Goal: Task Accomplishment & Management: Complete application form

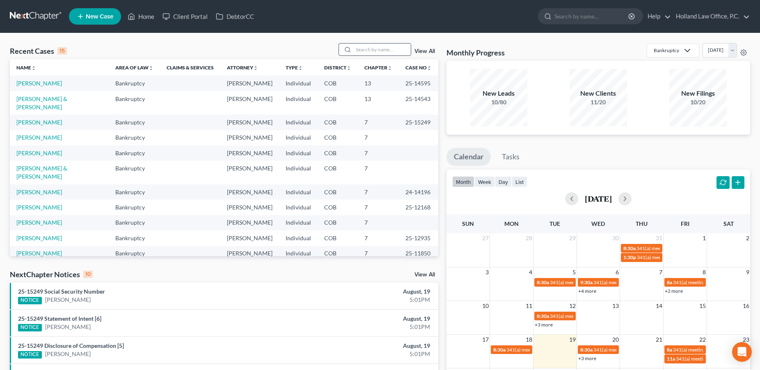
click at [371, 50] on input "search" at bounding box center [381, 49] width 57 height 12
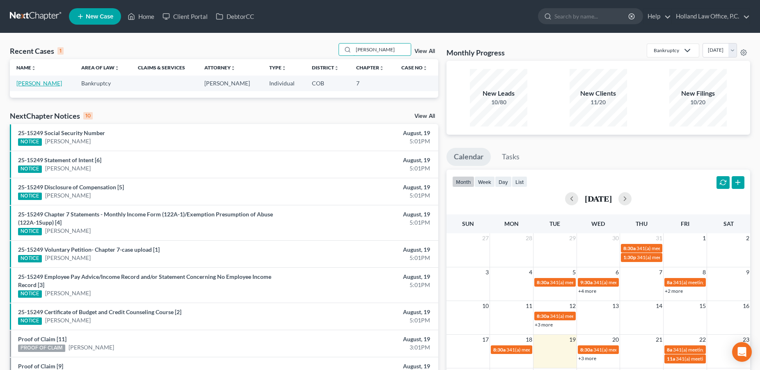
type input "[PERSON_NAME]"
click at [46, 83] on link "[PERSON_NAME]" at bounding box center [39, 83] width 46 height 7
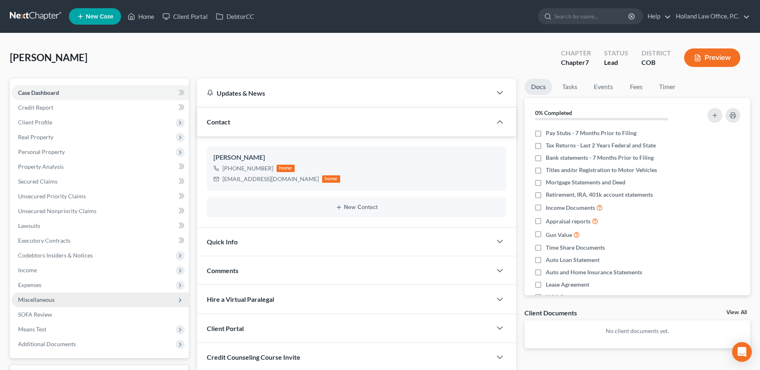
click at [40, 299] on span "Miscellaneous" at bounding box center [36, 299] width 37 height 7
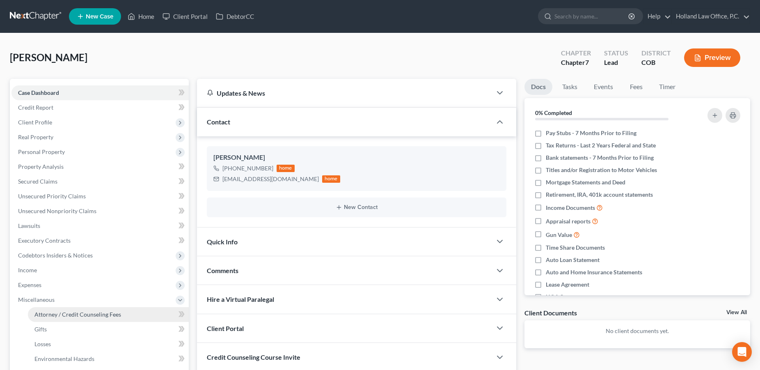
click at [102, 312] on span "Attorney / Credit Counseling Fees" at bounding box center [77, 314] width 87 height 7
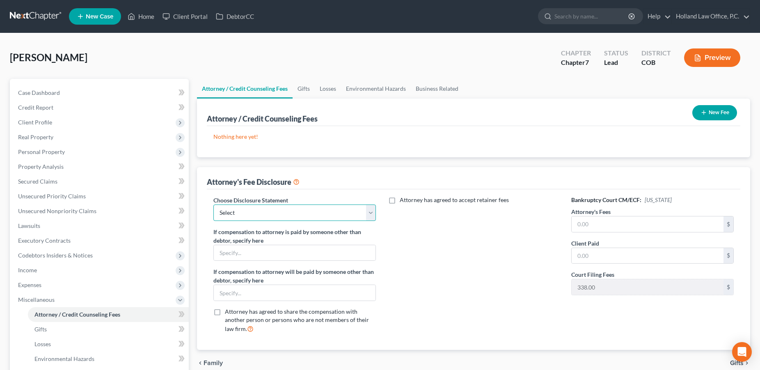
click at [213, 204] on select "Select Disclosure" at bounding box center [294, 212] width 162 height 16
select select "0"
click option "Disclosure" at bounding box center [0, 0] width 0 height 0
click at [580, 230] on input "text" at bounding box center [647, 224] width 152 height 16
click at [594, 221] on input "text" at bounding box center [647, 224] width 152 height 16
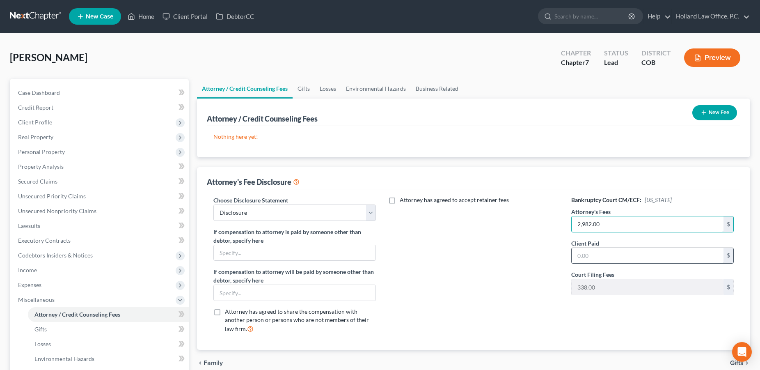
type input "2,982.00"
click at [586, 254] on input "text" at bounding box center [647, 256] width 152 height 16
type input "2,982.00"
click at [714, 114] on button "New Fee" at bounding box center [714, 112] width 45 height 15
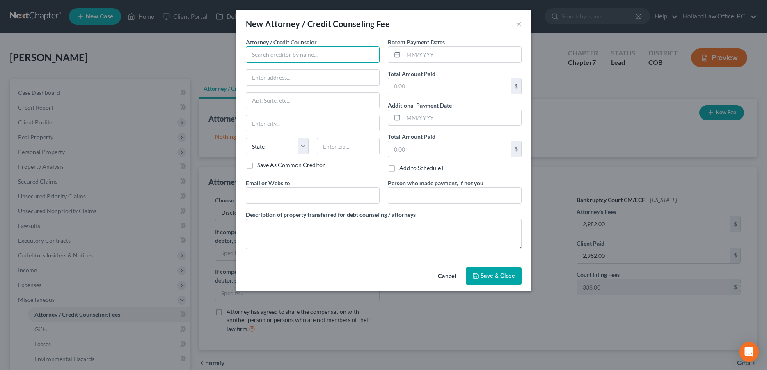
click at [288, 55] on input "text" at bounding box center [313, 54] width 134 height 16
type input "Holland Law Office"
click at [287, 68] on div "Holland Law Office" at bounding box center [294, 69] width 85 height 8
type input "[STREET_ADDRESS][PERSON_NAME]"
type input "Loveland"
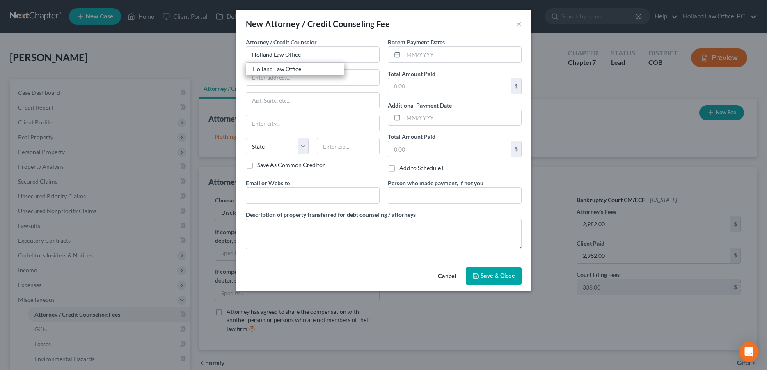
select select "5"
type input "80538"
click at [418, 56] on input "text" at bounding box center [462, 55] width 118 height 16
type input "[DATE]"
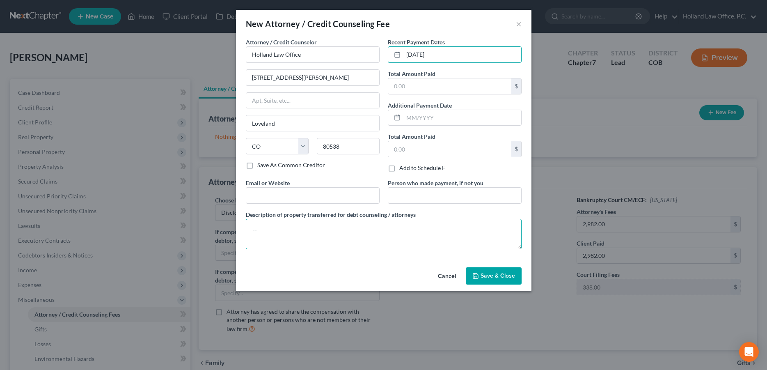
click at [295, 233] on textarea at bounding box center [384, 234] width 276 height 30
click at [413, 232] on textarea "Filing Fee $338, Credit Report $40, Credit Counseling $20, Finanical Education …" at bounding box center [384, 234] width 276 height 30
type textarea "Filing Fee $338, Credit Report $40, Credit Counseling $20, Financial Education …"
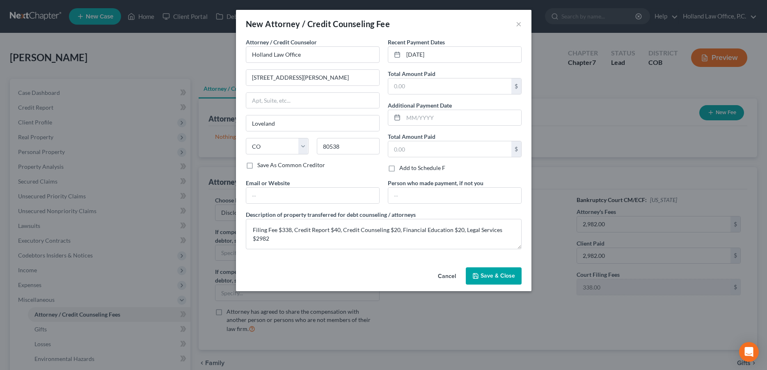
click at [487, 274] on span "Save & Close" at bounding box center [497, 275] width 34 height 7
